Goal: Use online tool/utility: Utilize a website feature to perform a specific function

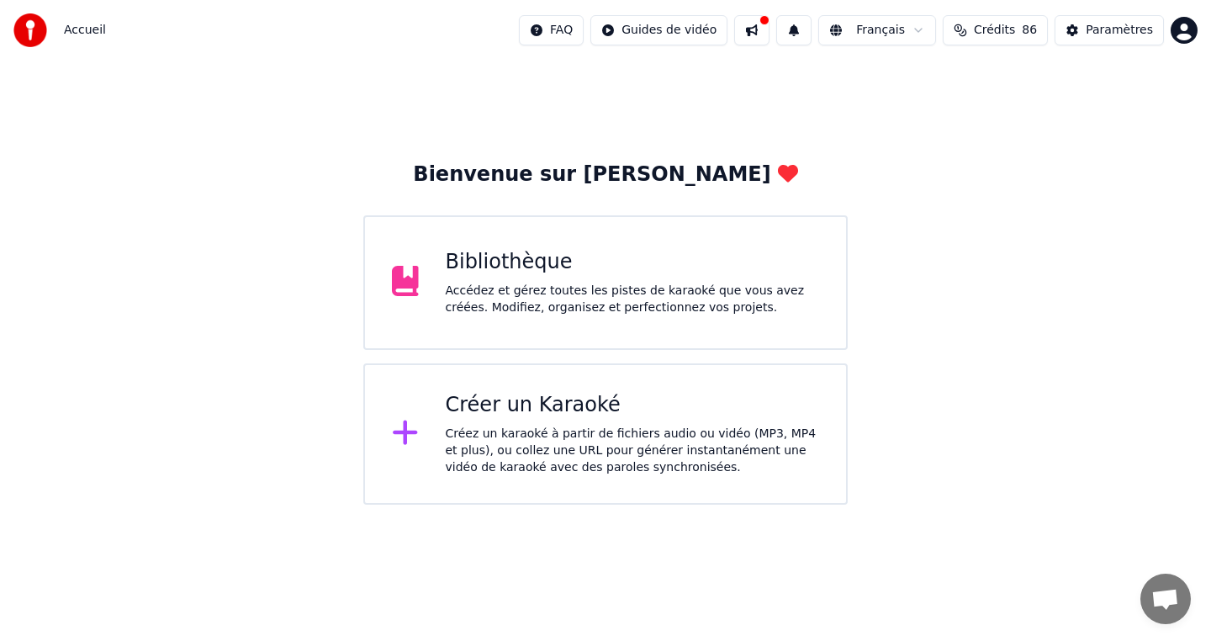
click at [654, 284] on div "Accédez et gérez toutes les pistes de karaoké que vous avez créées. Modifiez, o…" at bounding box center [633, 300] width 374 height 34
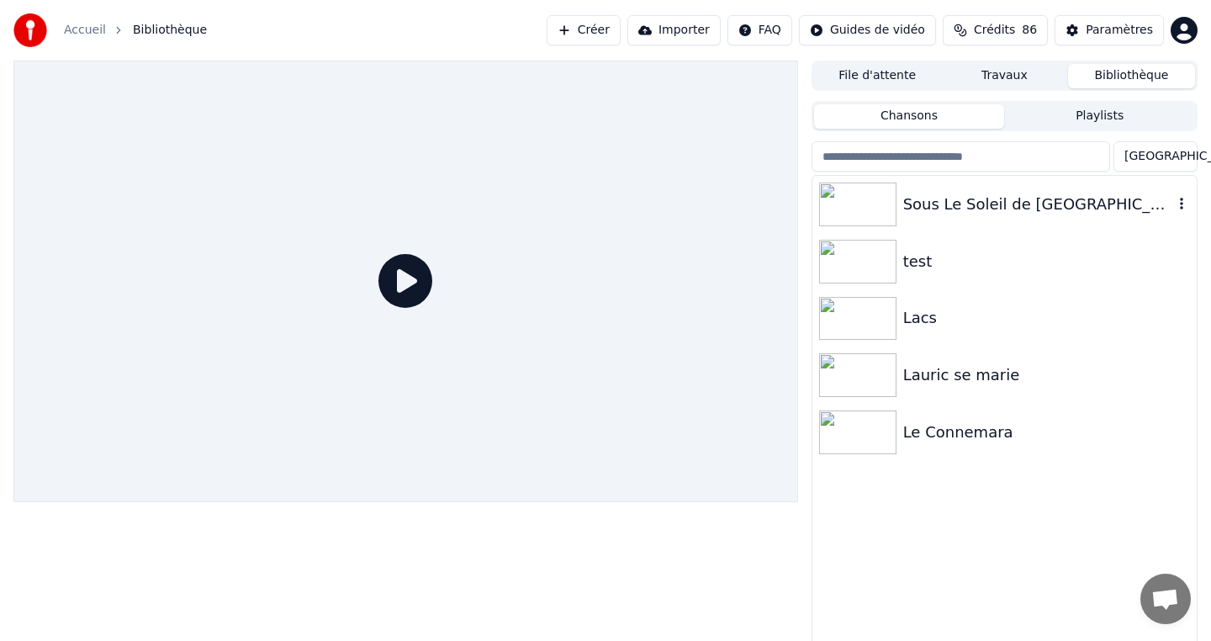
click at [941, 214] on div "Sous Le Soleil de [GEOGRAPHIC_DATA]" at bounding box center [1038, 205] width 270 height 24
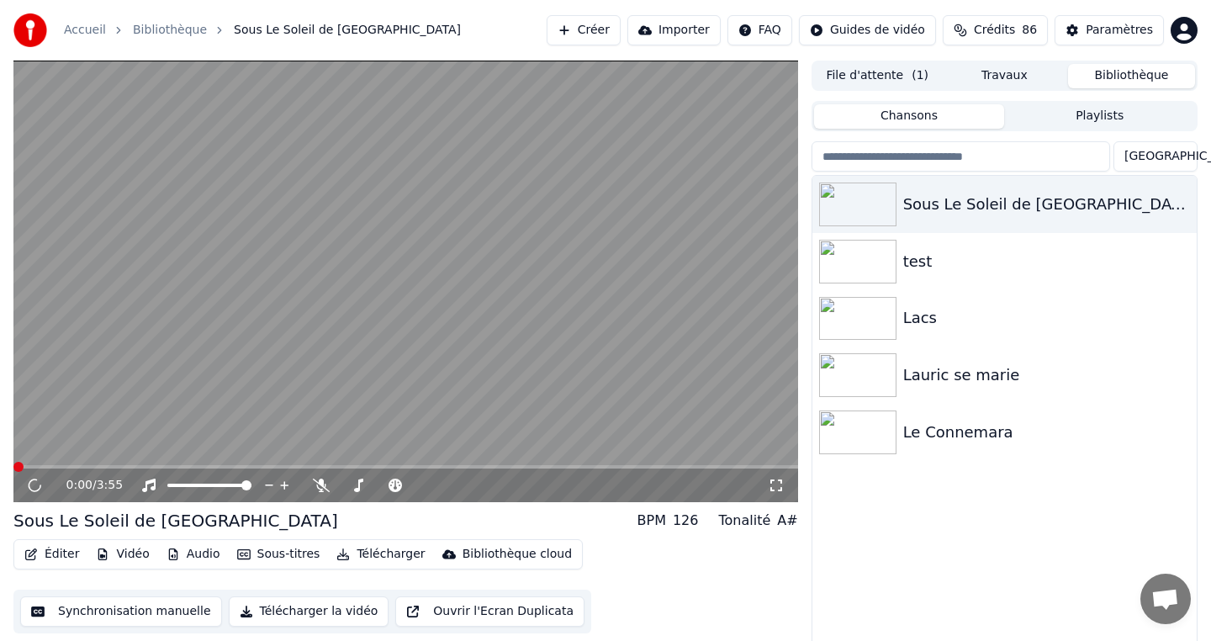
click at [36, 485] on icon at bounding box center [34, 484] width 20 height 21
click at [36, 488] on icon at bounding box center [34, 485] width 8 height 10
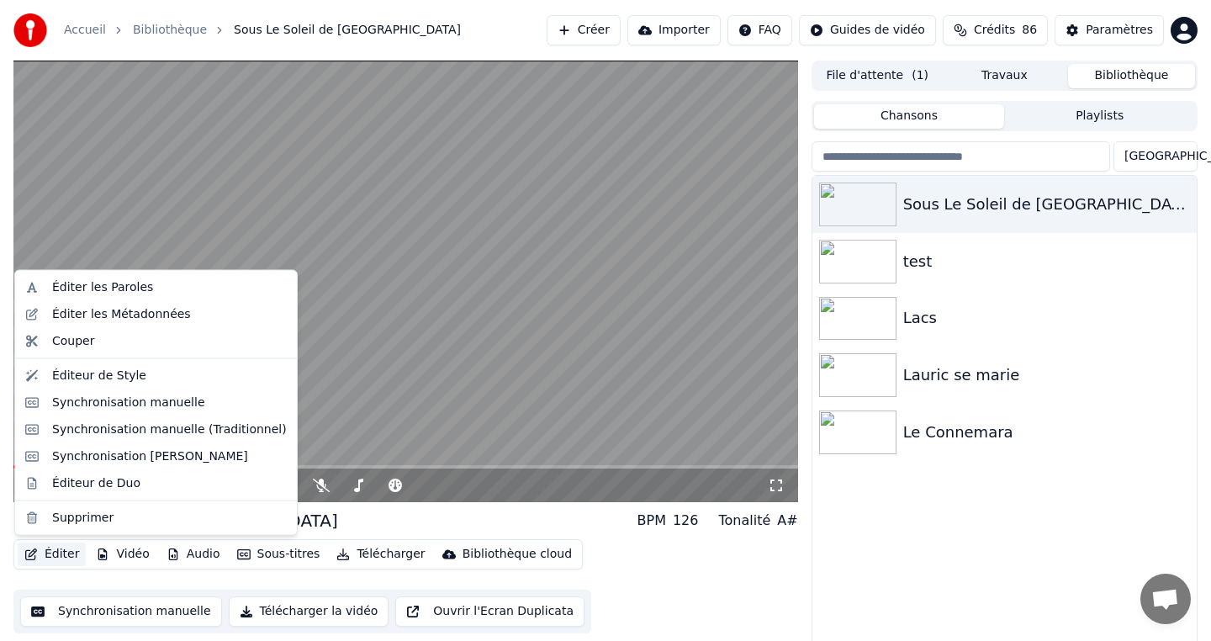
click at [44, 563] on button "Éditer" at bounding box center [52, 554] width 68 height 24
click at [167, 288] on div "Éditer les Paroles" at bounding box center [169, 287] width 235 height 17
